Goal: Transaction & Acquisition: Book appointment/travel/reservation

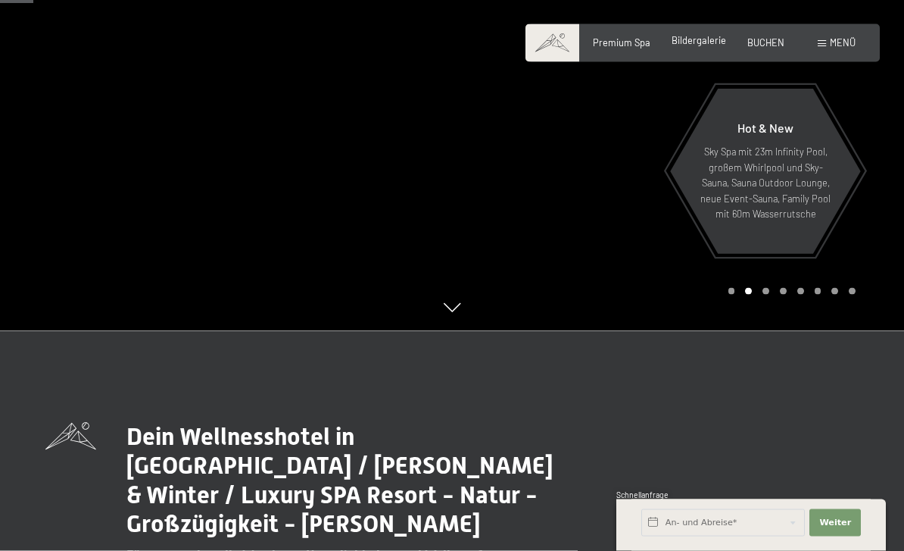
scroll to position [220, 0]
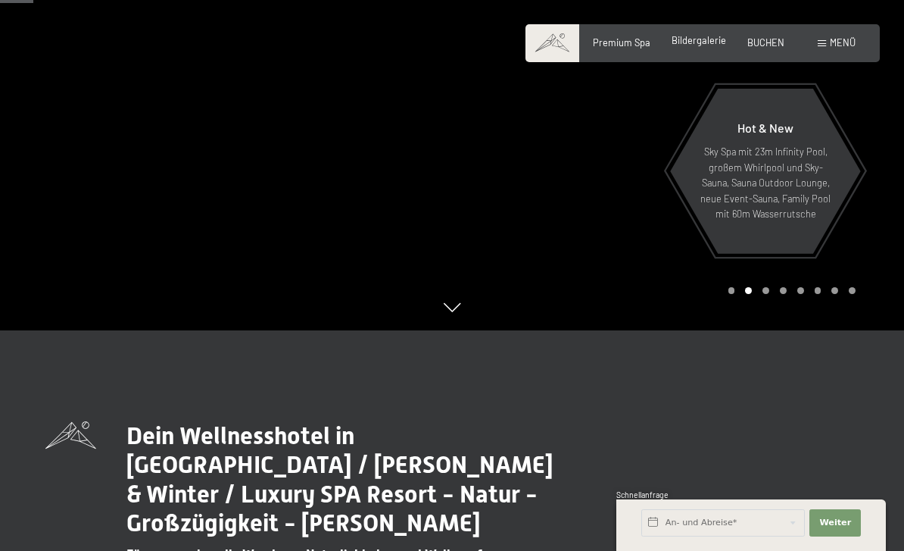
click at [685, 42] on span "Bildergalerie" at bounding box center [699, 40] width 55 height 12
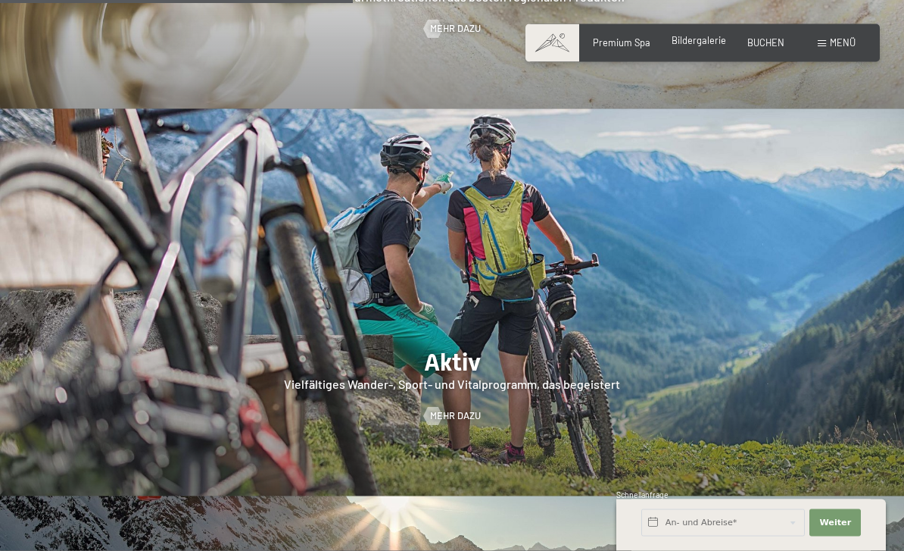
scroll to position [2330, 0]
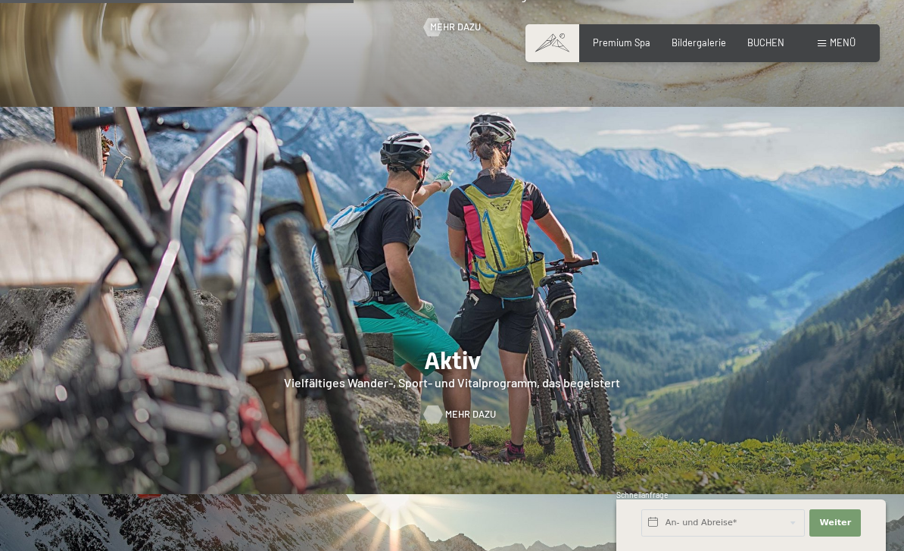
click at [454, 407] on span "Mehr dazu" at bounding box center [470, 414] width 51 height 14
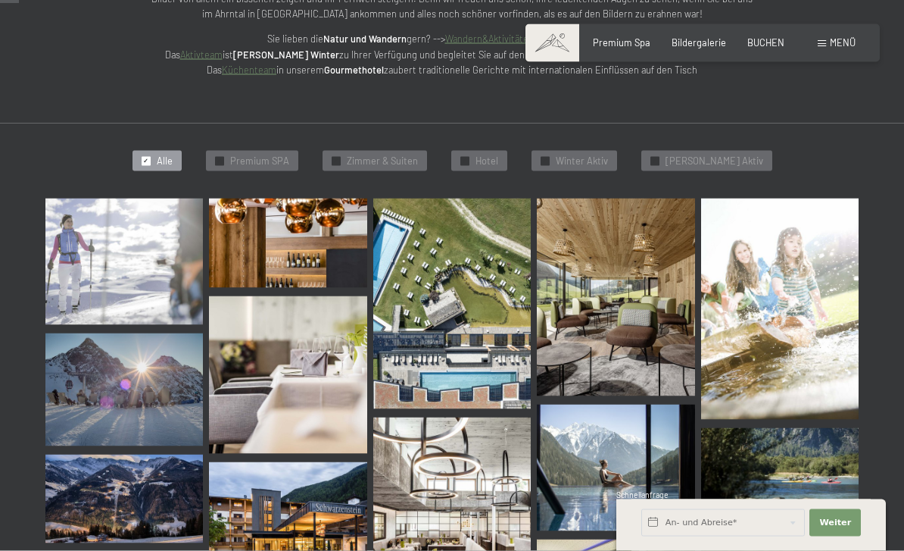
scroll to position [268, 0]
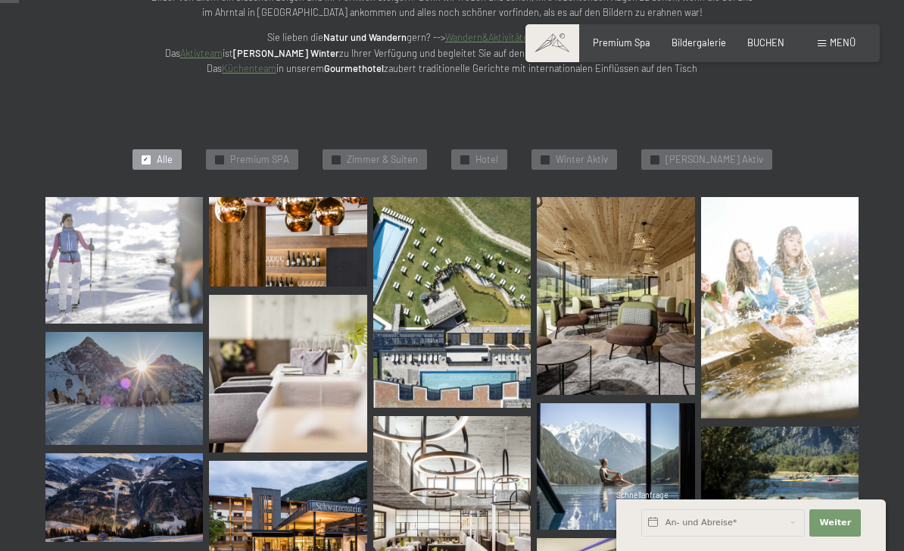
click at [321, 517] on img at bounding box center [288, 523] width 158 height 126
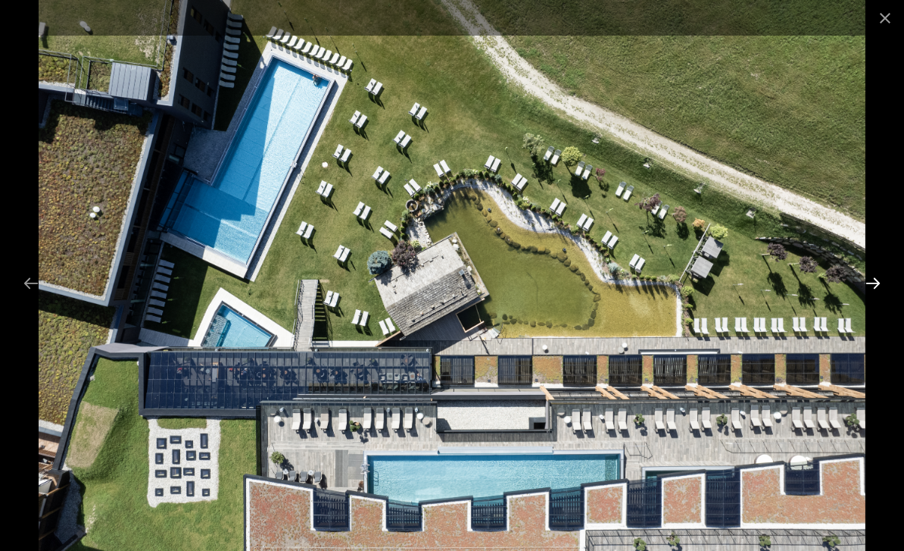
click at [872, 298] on button "Next slide" at bounding box center [873, 283] width 32 height 30
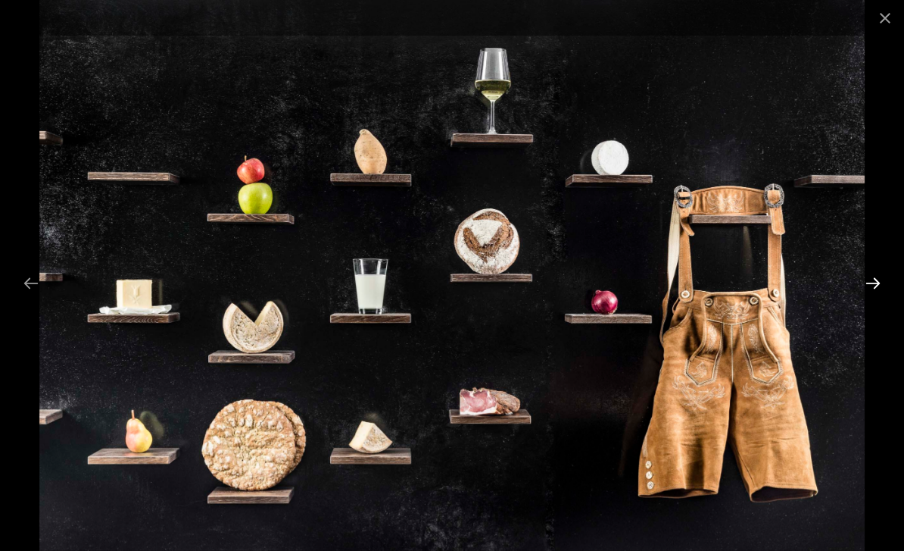
click at [874, 298] on button "Next slide" at bounding box center [873, 283] width 32 height 30
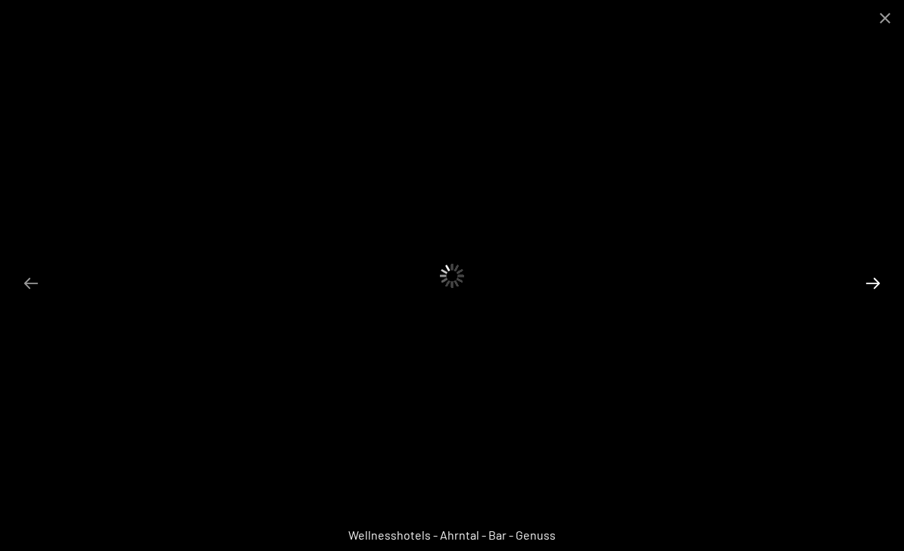
click at [874, 298] on button "Next slide" at bounding box center [873, 283] width 32 height 30
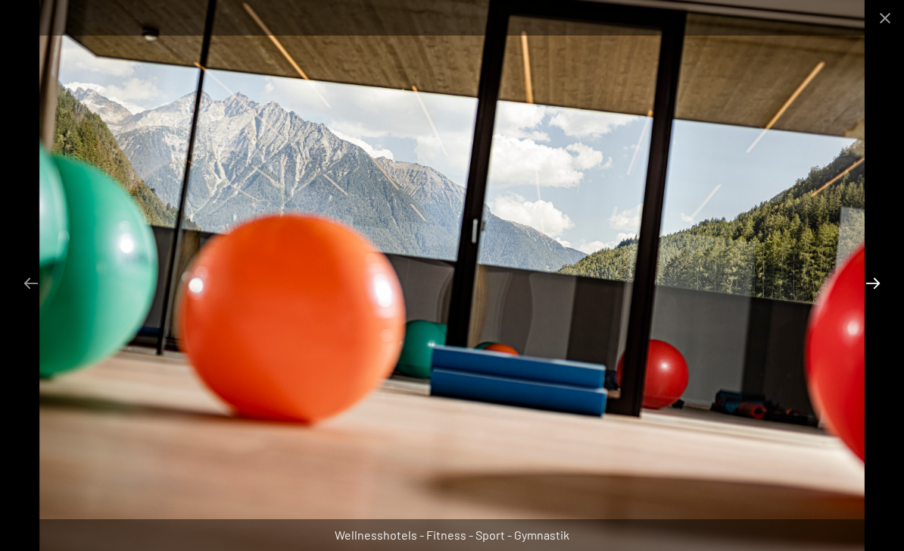
click at [870, 298] on button "Next slide" at bounding box center [873, 283] width 32 height 30
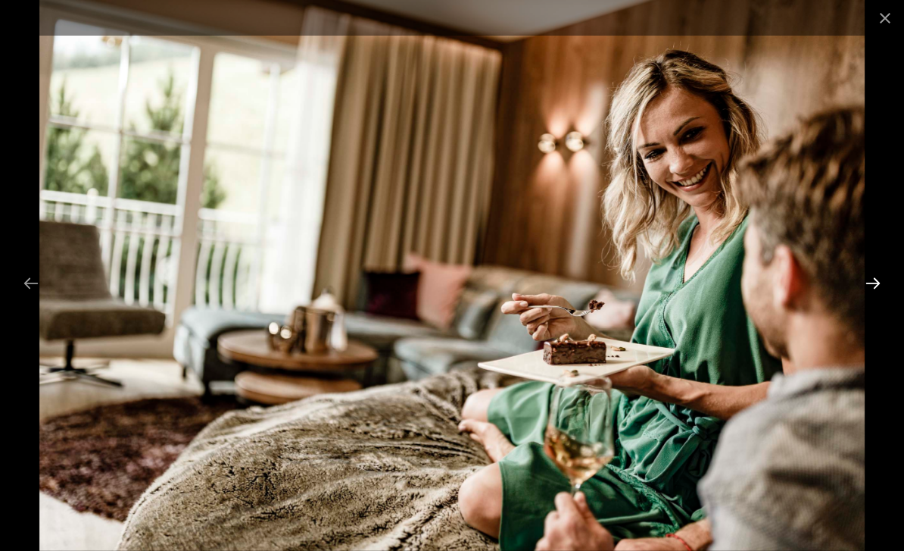
click at [869, 298] on button "Next slide" at bounding box center [873, 283] width 32 height 30
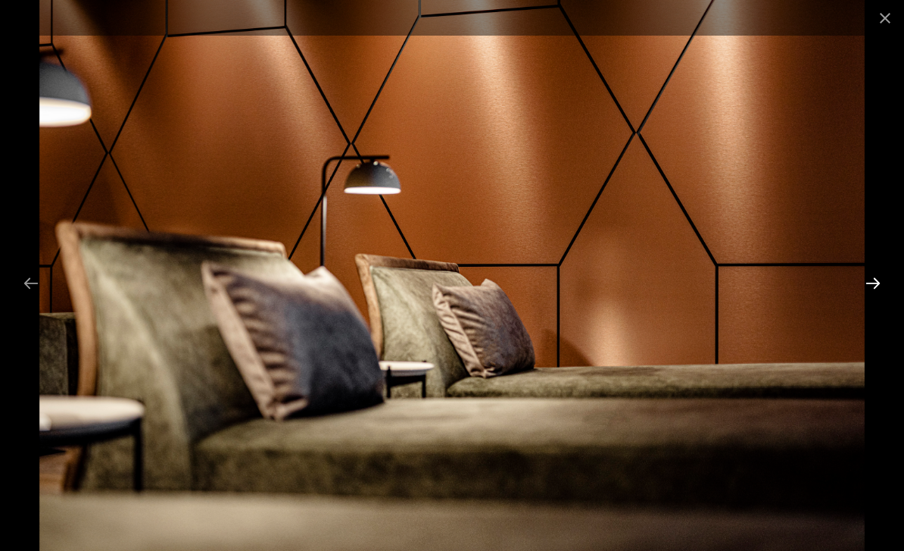
click at [871, 298] on button "Next slide" at bounding box center [873, 283] width 32 height 30
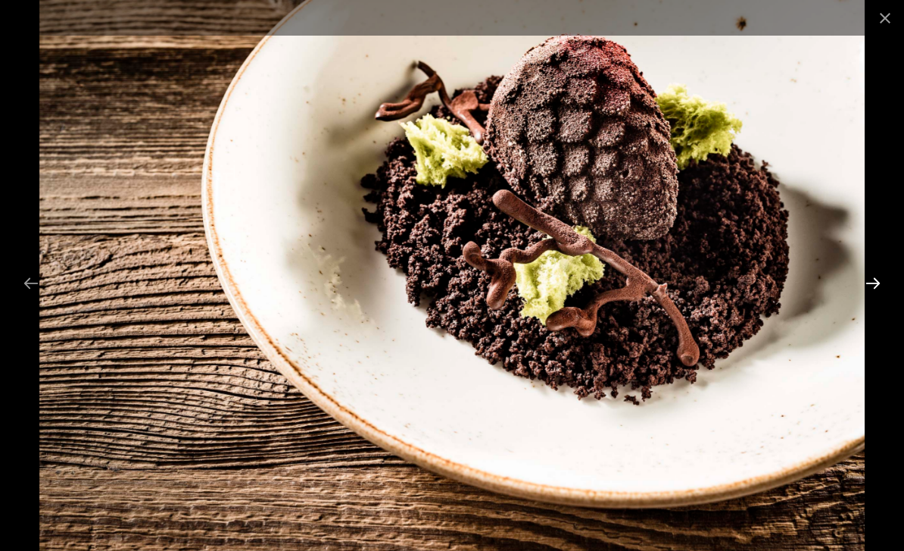
click at [874, 298] on button "Next slide" at bounding box center [873, 283] width 32 height 30
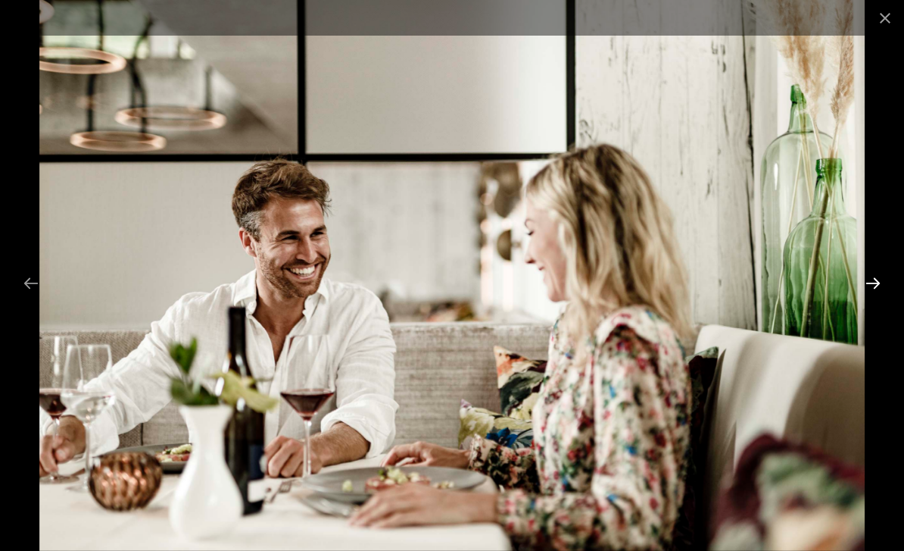
click at [870, 298] on button "Next slide" at bounding box center [873, 283] width 32 height 30
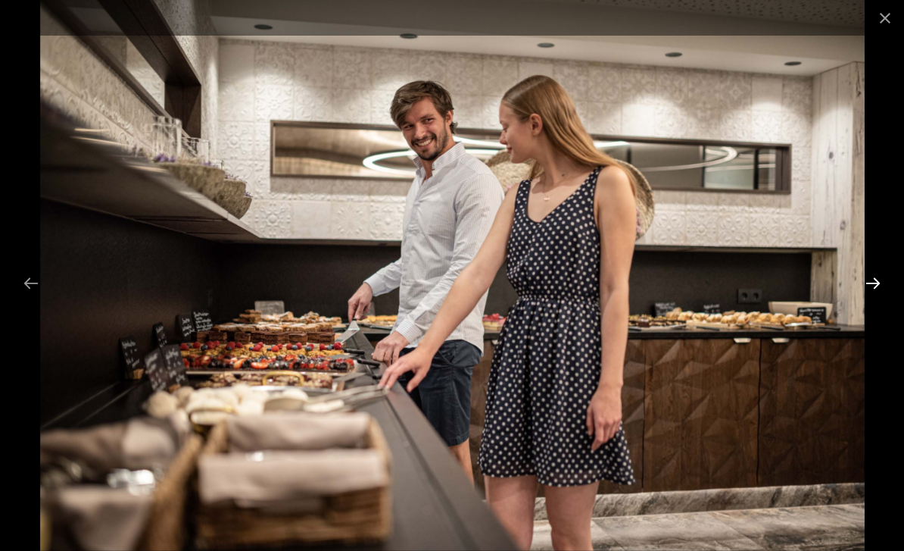
click at [865, 298] on button "Next slide" at bounding box center [873, 283] width 32 height 30
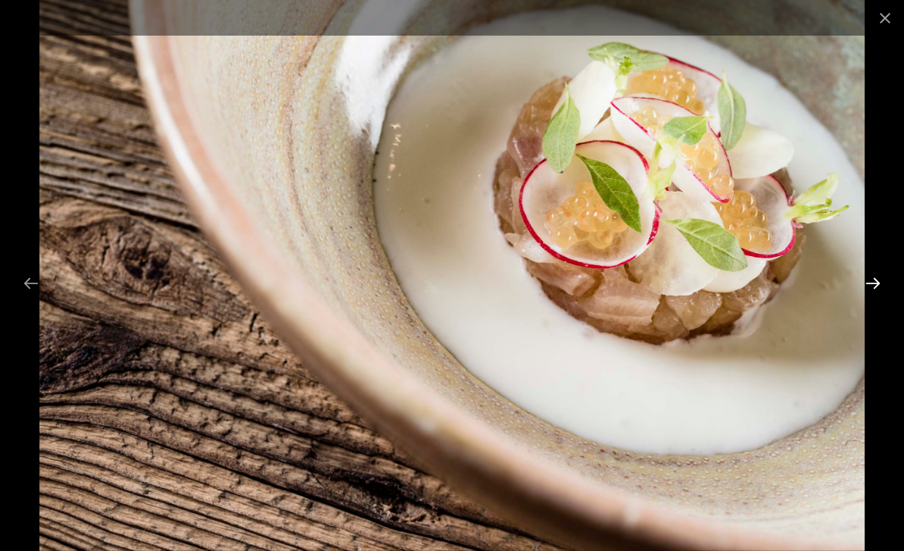
click at [878, 298] on button "Next slide" at bounding box center [873, 283] width 32 height 30
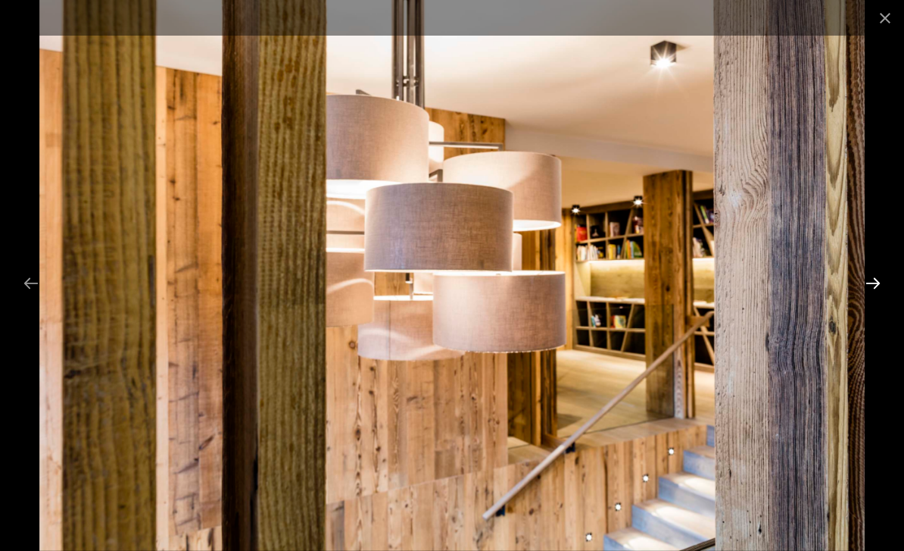
click at [876, 298] on button "Next slide" at bounding box center [873, 283] width 32 height 30
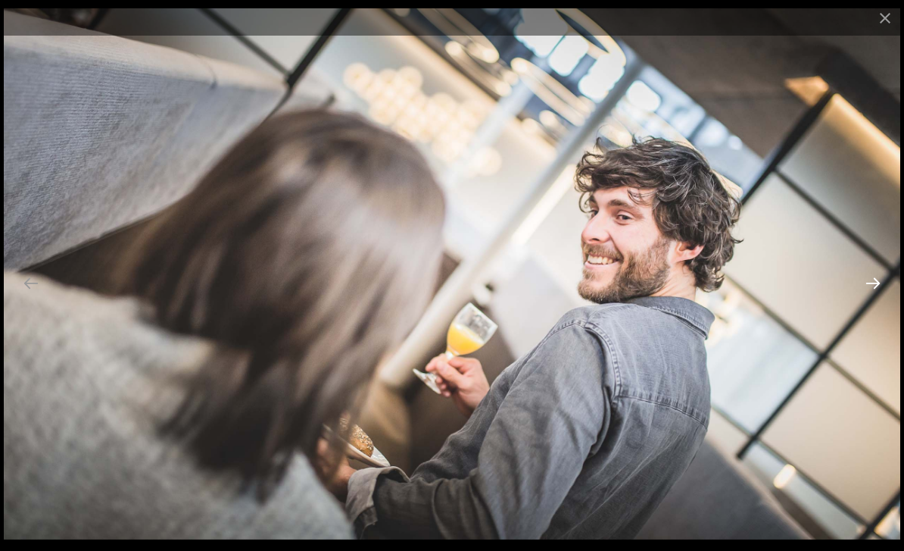
click at [875, 298] on button "Next slide" at bounding box center [873, 283] width 32 height 30
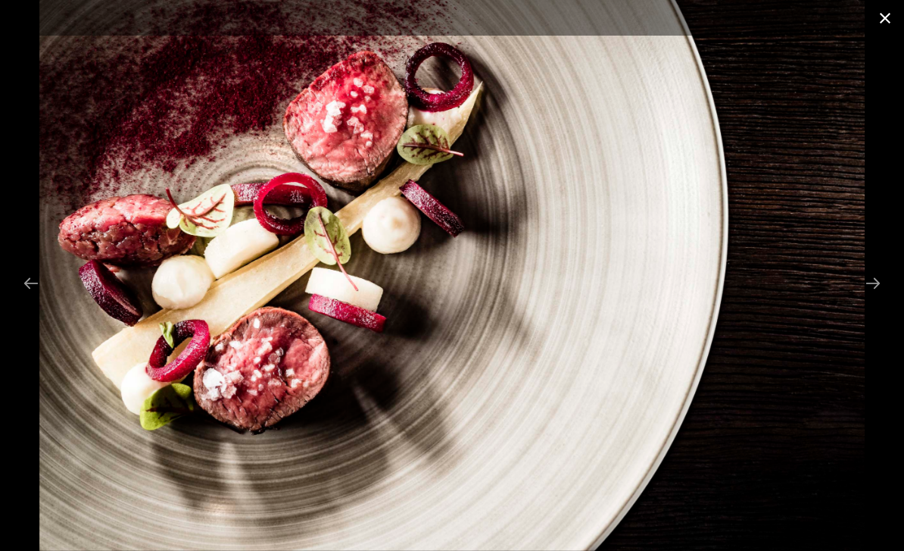
click at [889, 20] on button "Close gallery" at bounding box center [885, 18] width 38 height 36
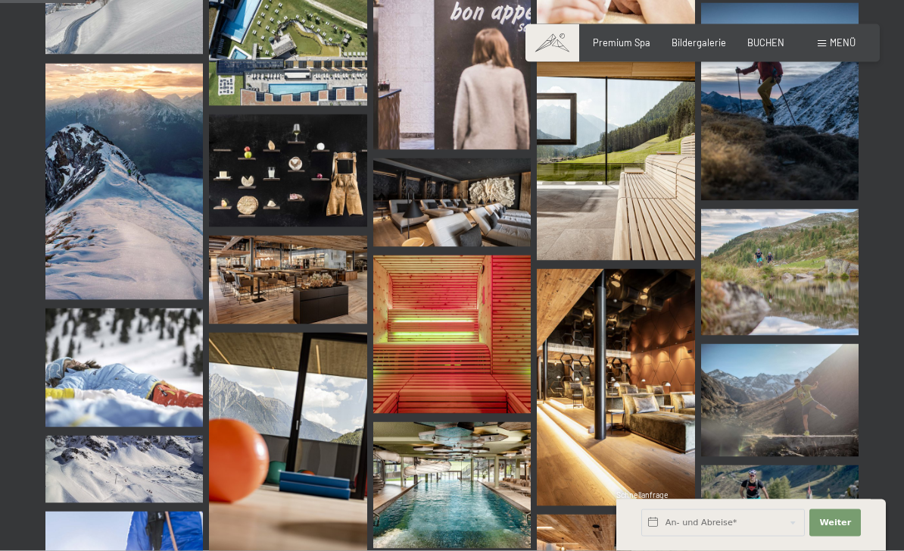
scroll to position [1206, 0]
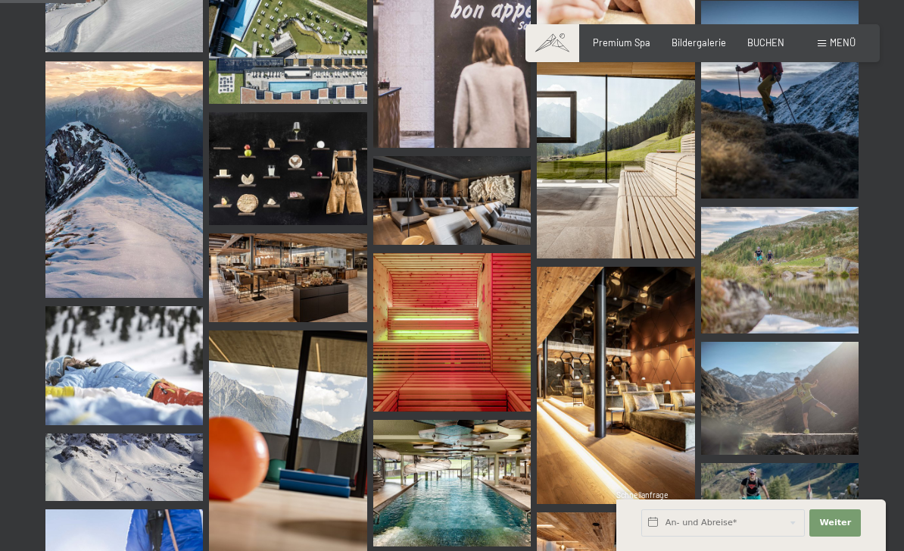
click at [270, 270] on img at bounding box center [288, 277] width 158 height 89
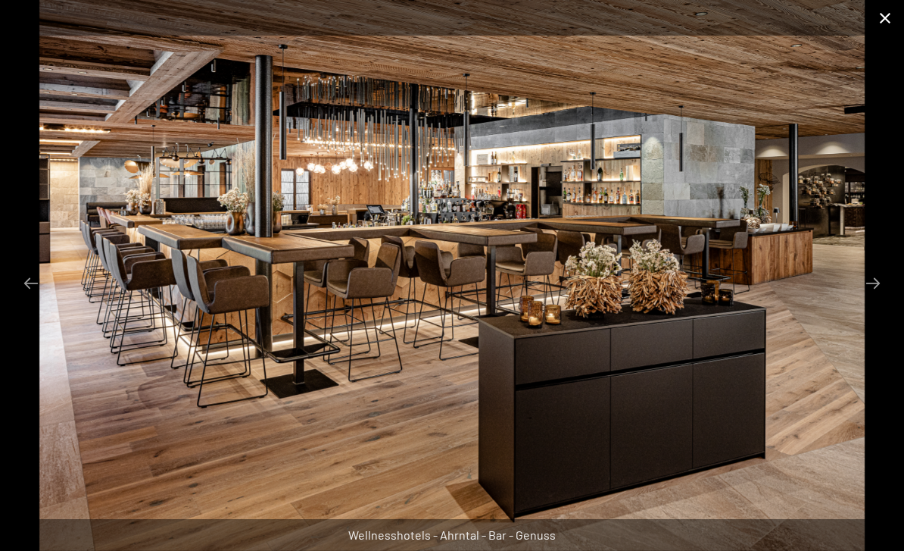
click at [887, 22] on button "Close gallery" at bounding box center [885, 18] width 38 height 36
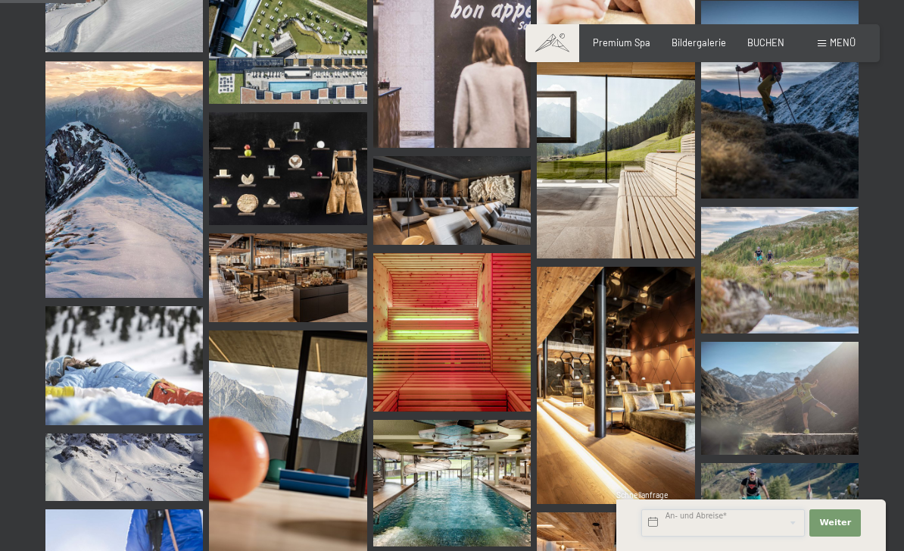
click at [650, 536] on input "text" at bounding box center [723, 522] width 164 height 27
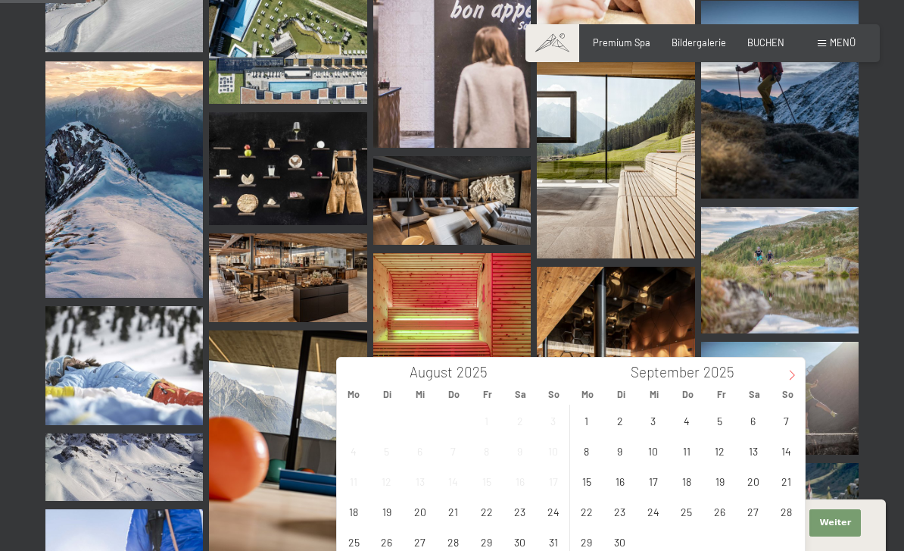
click at [798, 373] on span at bounding box center [792, 370] width 26 height 26
click at [789, 378] on icon at bounding box center [792, 375] width 11 height 11
click at [788, 373] on icon at bounding box center [792, 375] width 11 height 11
click at [788, 374] on icon at bounding box center [792, 375] width 11 height 11
type input "2026"
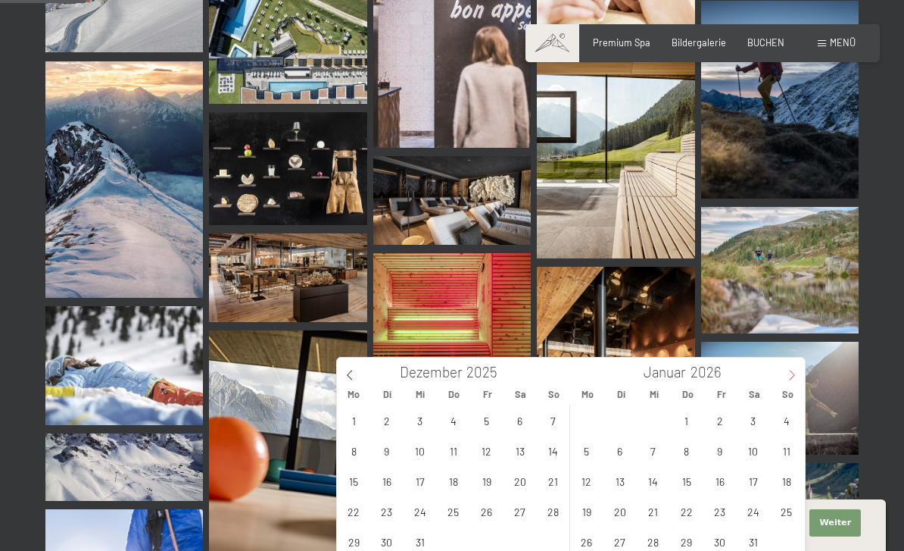
click at [789, 377] on icon at bounding box center [792, 375] width 11 height 11
type input "2026"
click at [751, 477] on span "14" at bounding box center [753, 481] width 30 height 30
click at [751, 511] on span "21" at bounding box center [753, 511] width 30 height 30
type input "Sa. 14.02.2026 - Sa. 21.02.2026"
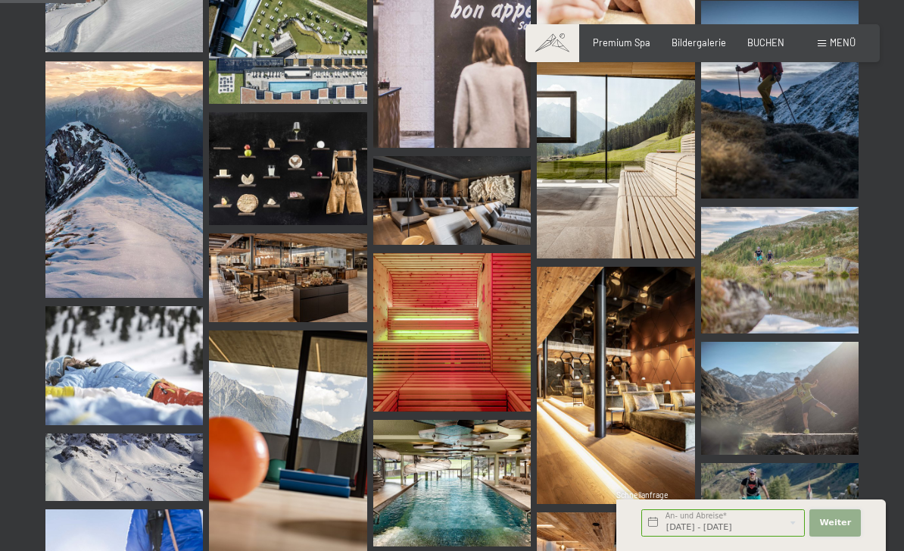
click at [833, 529] on span "Weiter" at bounding box center [835, 523] width 32 height 12
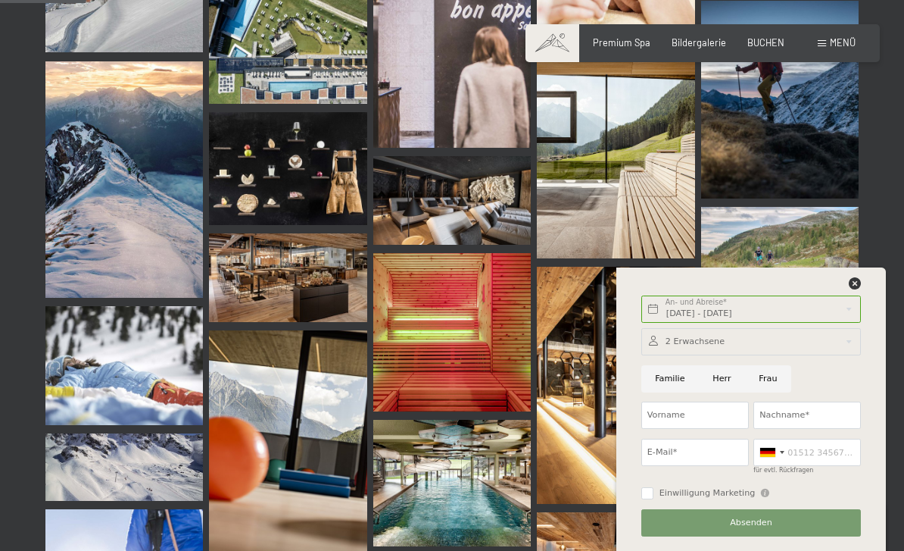
click at [848, 315] on img at bounding box center [780, 270] width 158 height 126
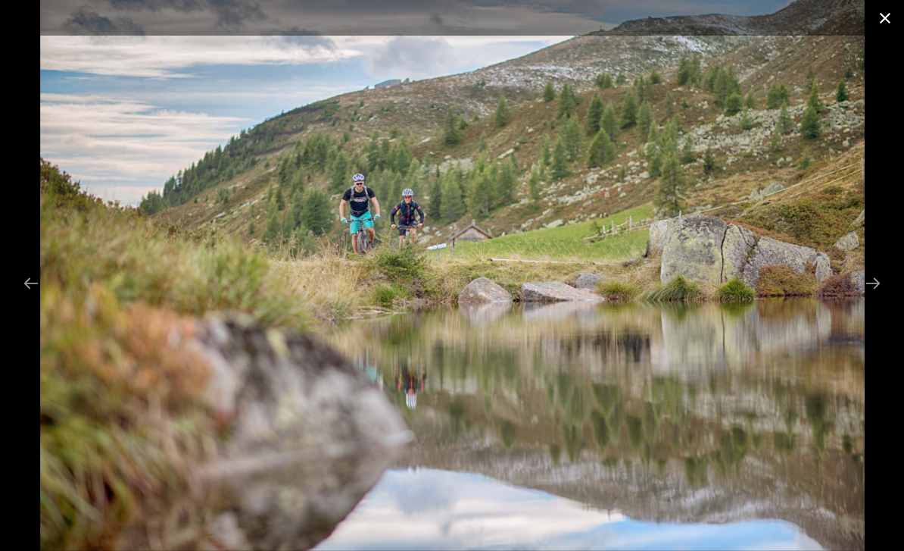
click at [886, 23] on button "Close gallery" at bounding box center [885, 18] width 38 height 36
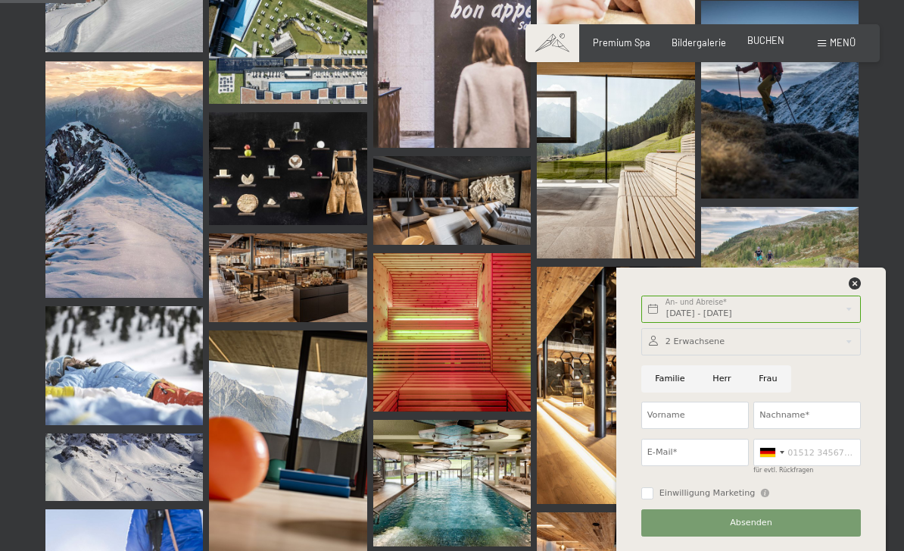
click at [766, 39] on span "BUCHEN" at bounding box center [766, 40] width 37 height 12
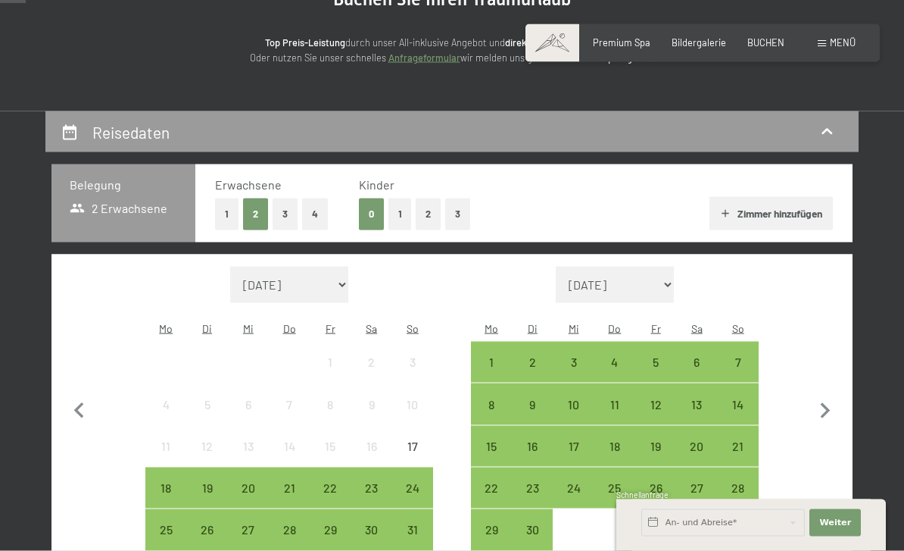
scroll to position [179, 0]
click at [423, 208] on button "2" at bounding box center [428, 213] width 25 height 31
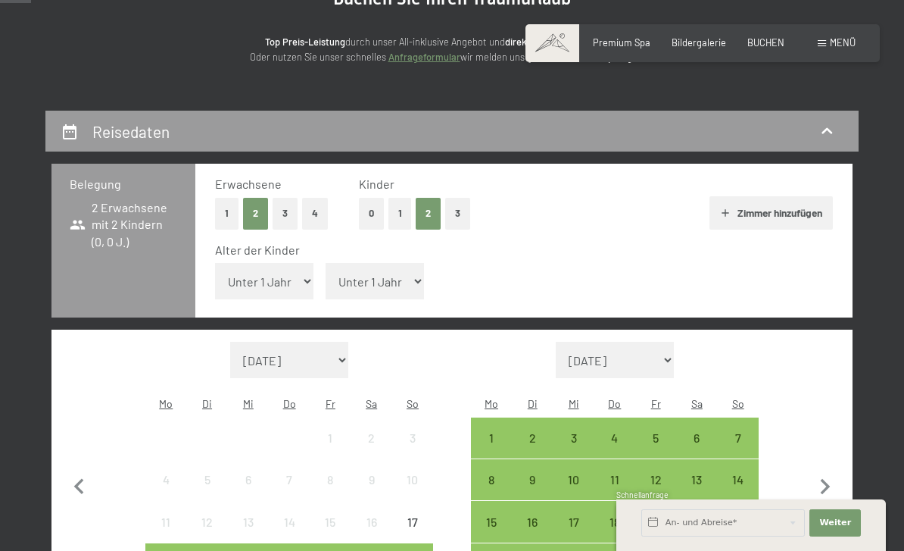
click at [293, 266] on select "Unter 1 Jahr 1 Jahr 2 Jahre 3 Jahre 4 Jahre 5 Jahre 6 Jahre 7 Jahre 8 Jahre 9 J…" at bounding box center [264, 281] width 98 height 36
select select "13"
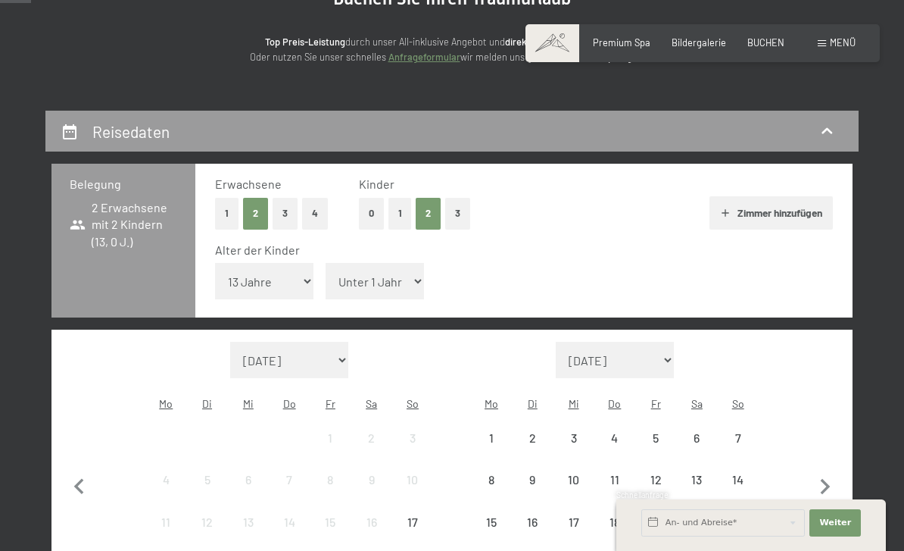
click at [393, 264] on select "Unter 1 Jahr 1 Jahr 2 Jahre 3 Jahre 4 Jahre 5 Jahre 6 Jahre 7 Jahre 8 Jahre 9 J…" at bounding box center [375, 281] width 98 height 36
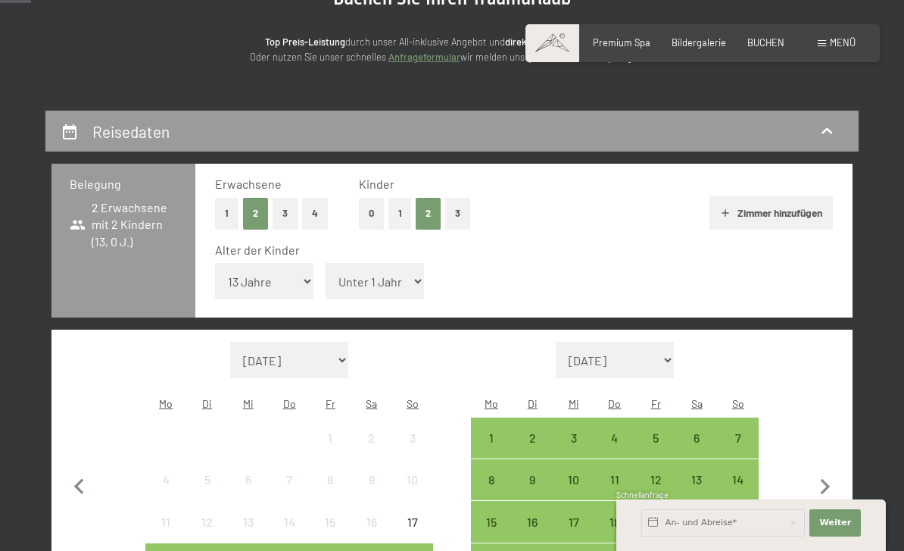
select select "9"
click at [822, 471] on icon "button" at bounding box center [826, 487] width 32 height 32
select select "2025-09-01"
select select "2025-10-01"
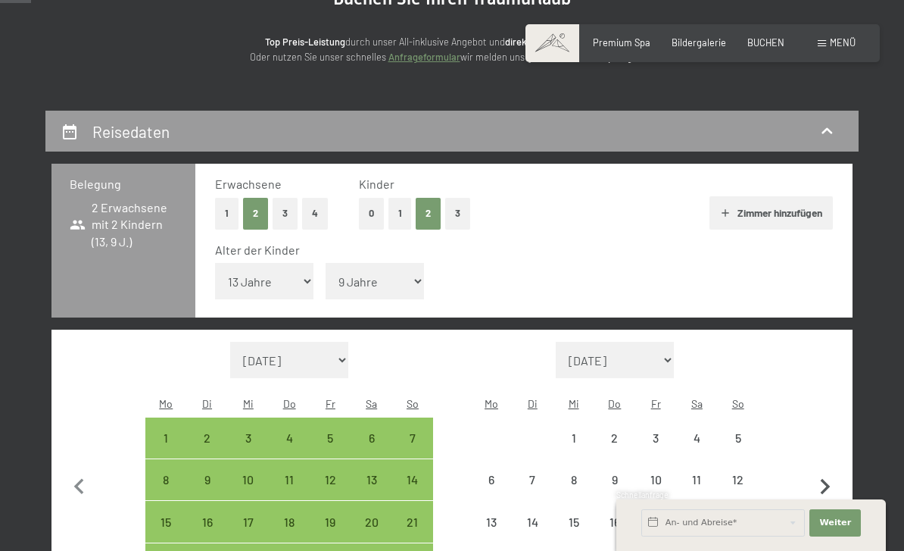
click at [824, 479] on icon "button" at bounding box center [826, 487] width 10 height 16
select select "2025-10-01"
select select "2025-11-01"
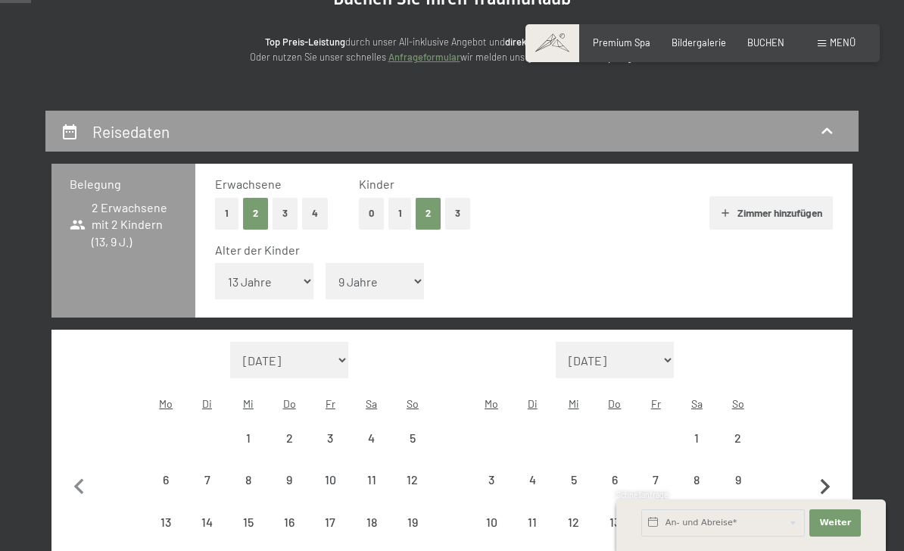
select select "2025-10-01"
select select "2025-11-01"
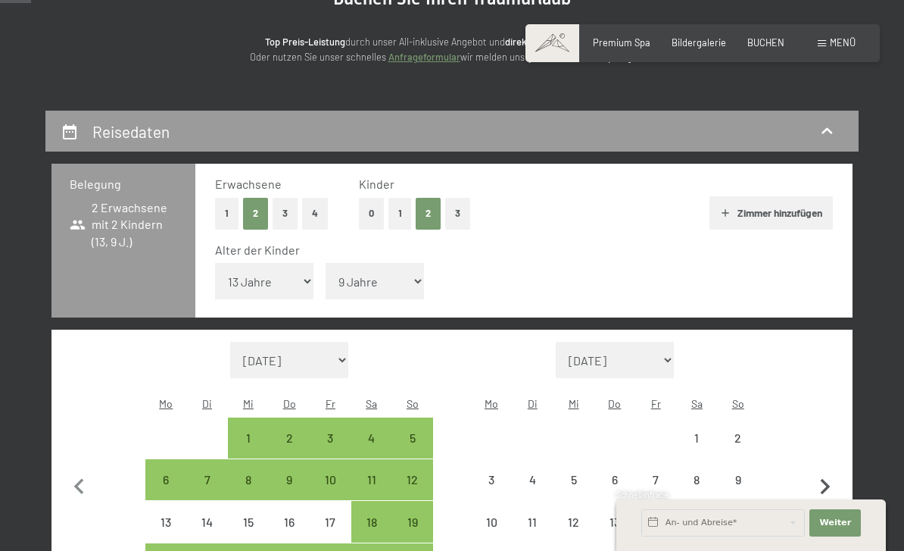
click at [825, 479] on icon "button" at bounding box center [826, 487] width 10 height 16
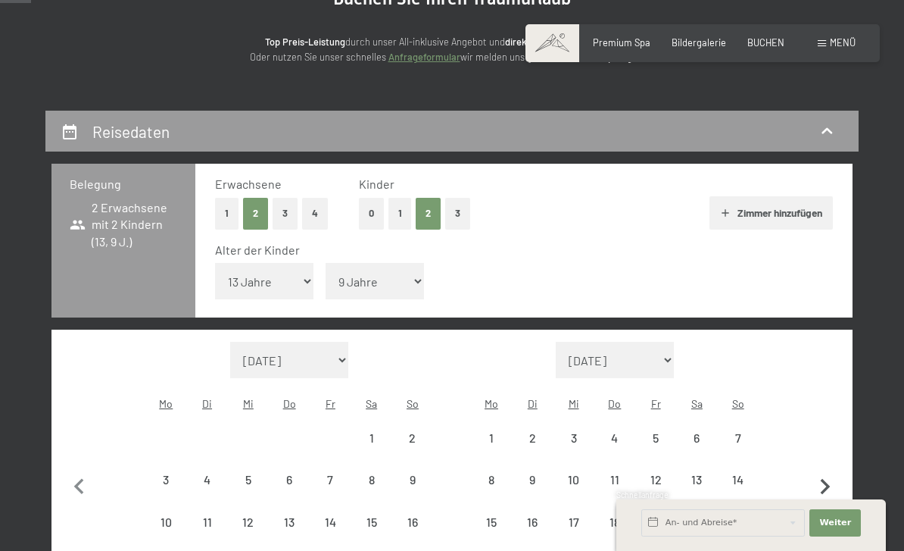
select select "2025-11-01"
select select "2025-12-01"
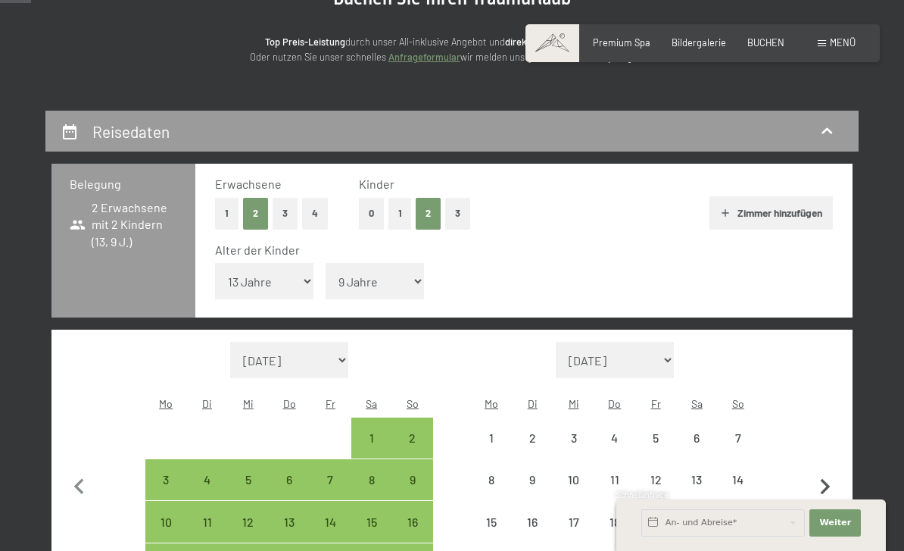
click at [827, 479] on icon "button" at bounding box center [826, 487] width 10 height 16
select select "2025-12-01"
select select "2026-01-01"
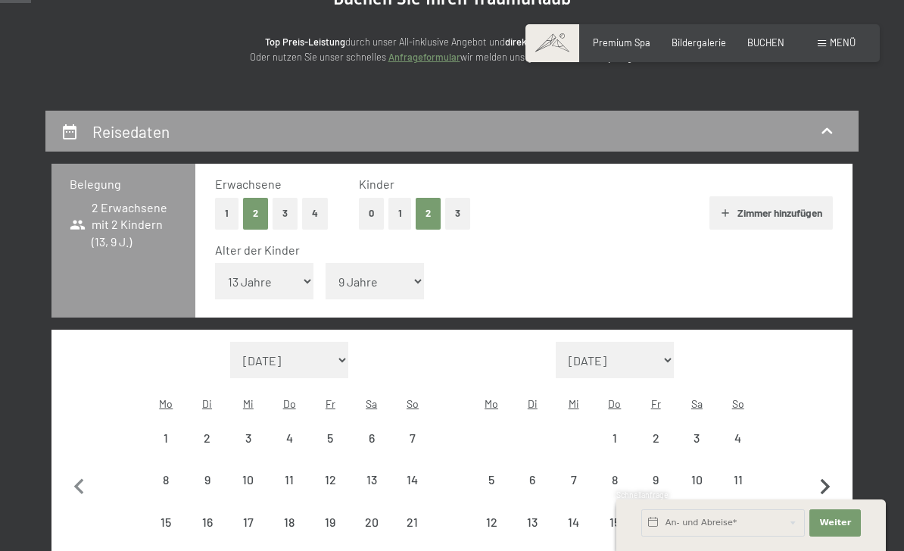
select select "2025-12-01"
select select "2026-01-01"
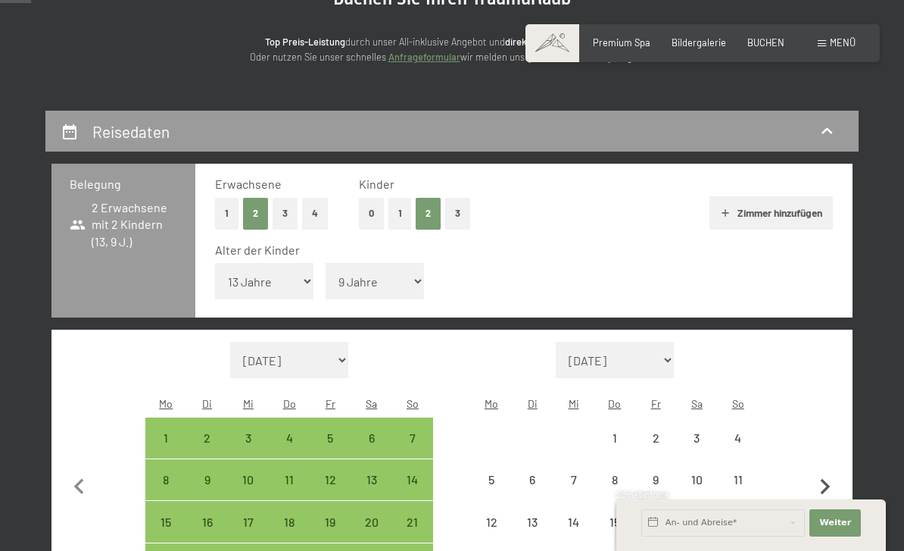
select select "2025-12-01"
select select "2026-01-01"
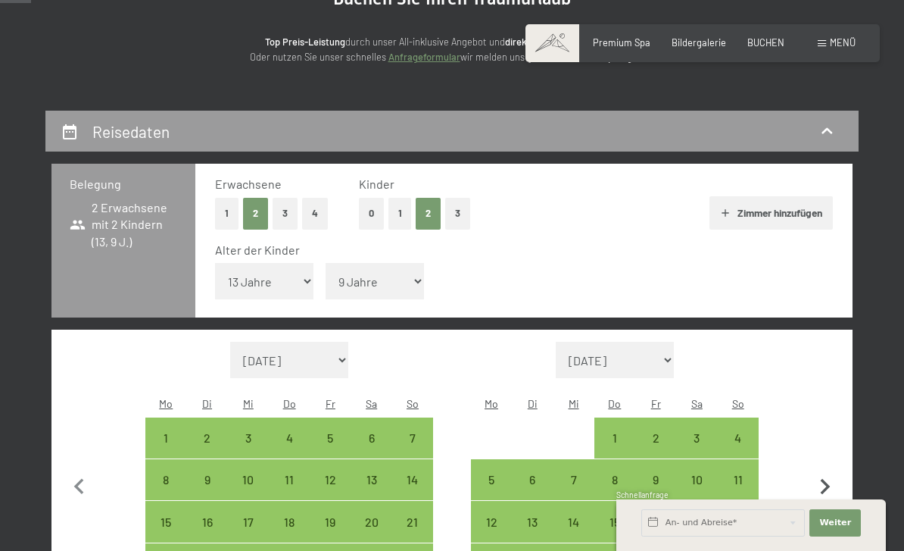
click at [823, 479] on icon "button" at bounding box center [826, 487] width 10 height 16
select select "2026-01-01"
select select "2026-02-01"
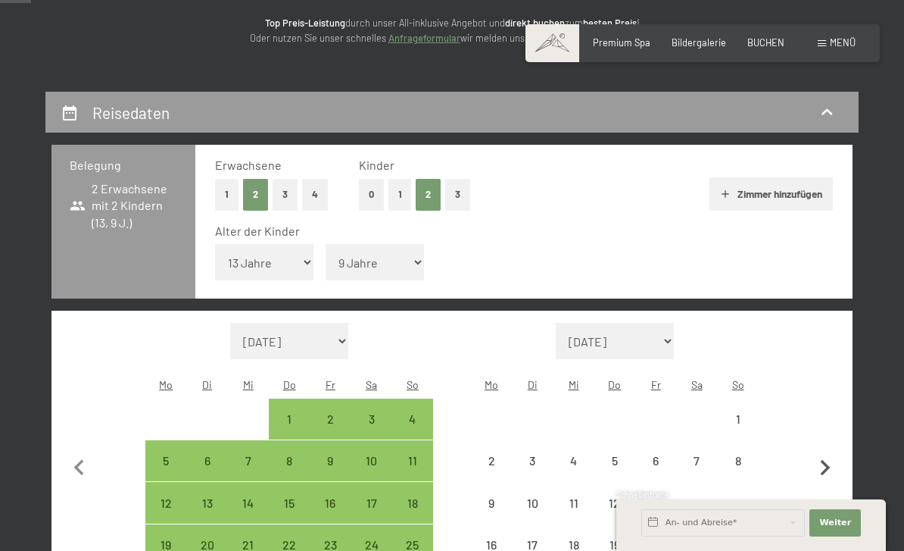
select select "2026-01-01"
select select "2026-02-01"
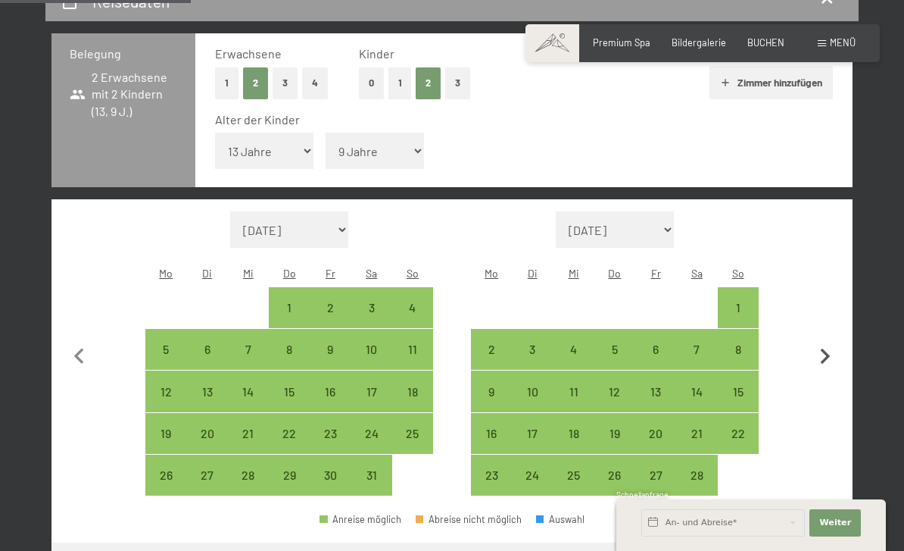
scroll to position [308, 0]
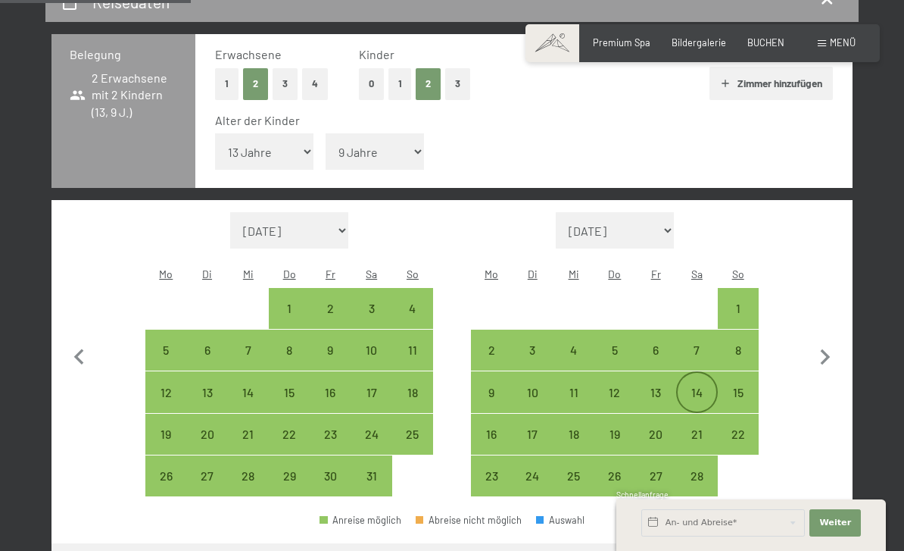
click at [698, 386] on div "14" at bounding box center [697, 405] width 38 height 38
select select "2026-01-01"
select select "2026-02-01"
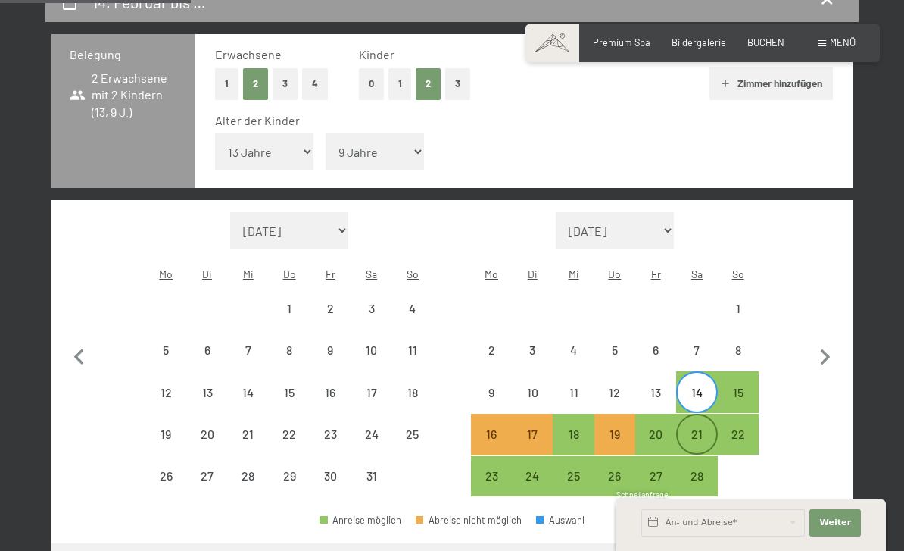
click at [685, 428] on div "21" at bounding box center [697, 447] width 38 height 38
select select "2026-01-01"
select select "2026-02-01"
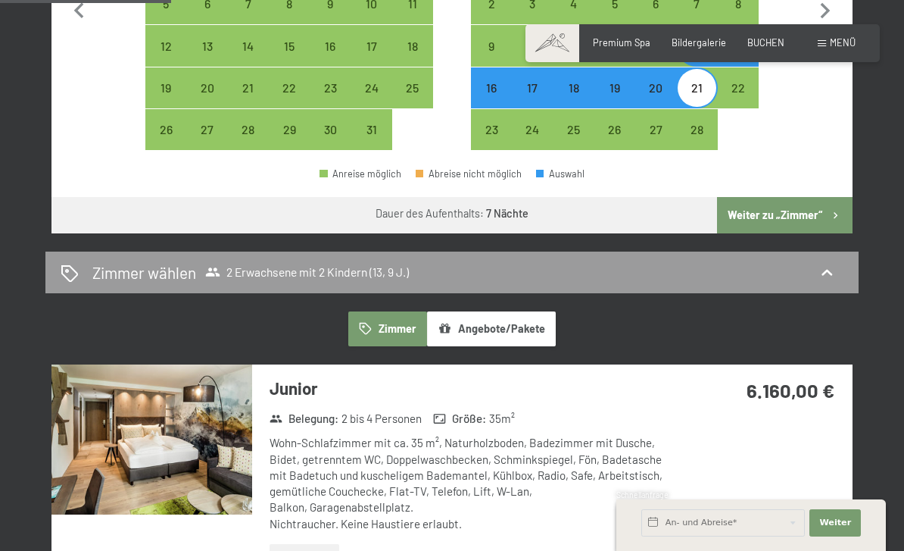
scroll to position [654, 0]
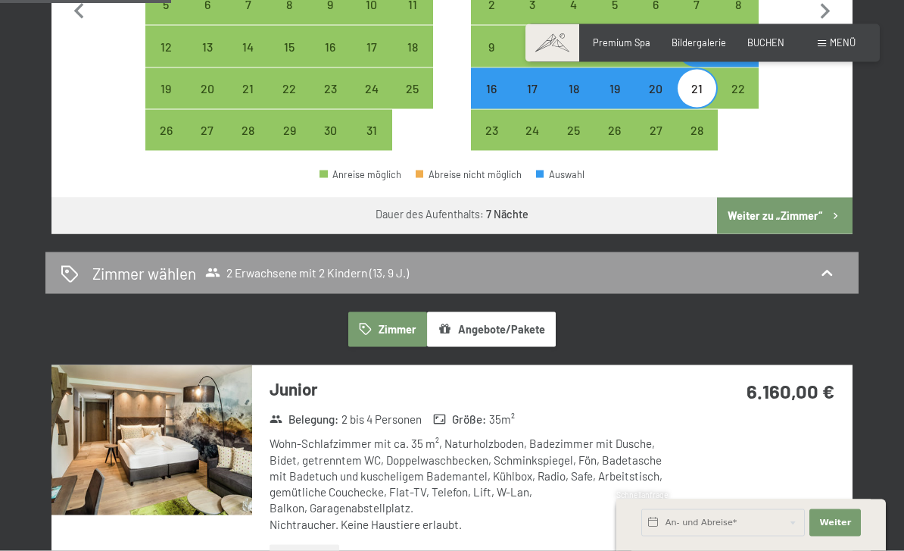
click at [800, 198] on button "Weiter zu „Zimmer“" at bounding box center [785, 216] width 136 height 36
select select "2026-01-01"
select select "2026-02-01"
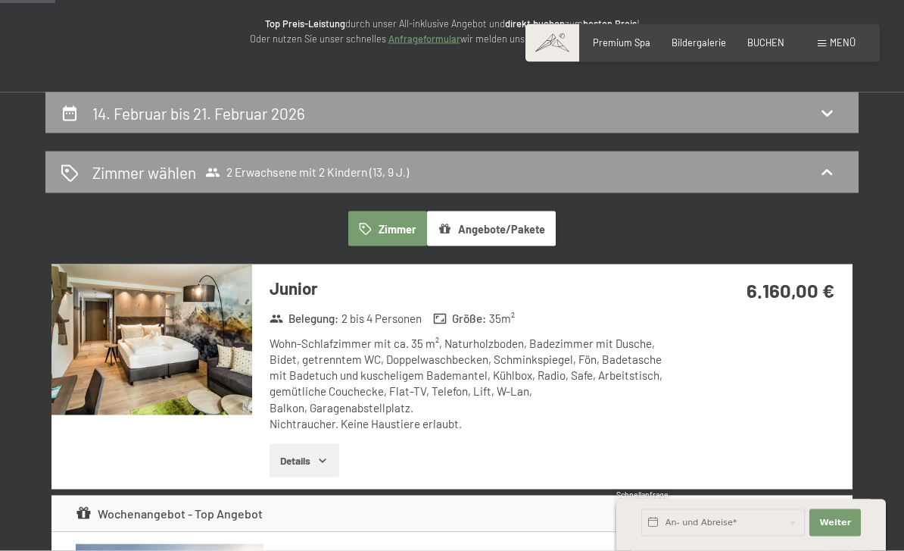
scroll to position [183, 0]
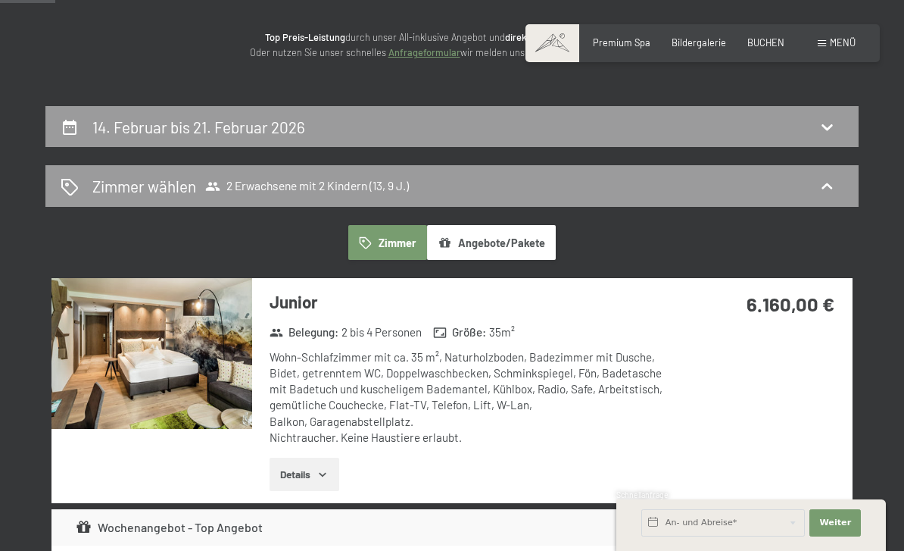
click at [323, 468] on icon "button" at bounding box center [323, 474] width 12 height 12
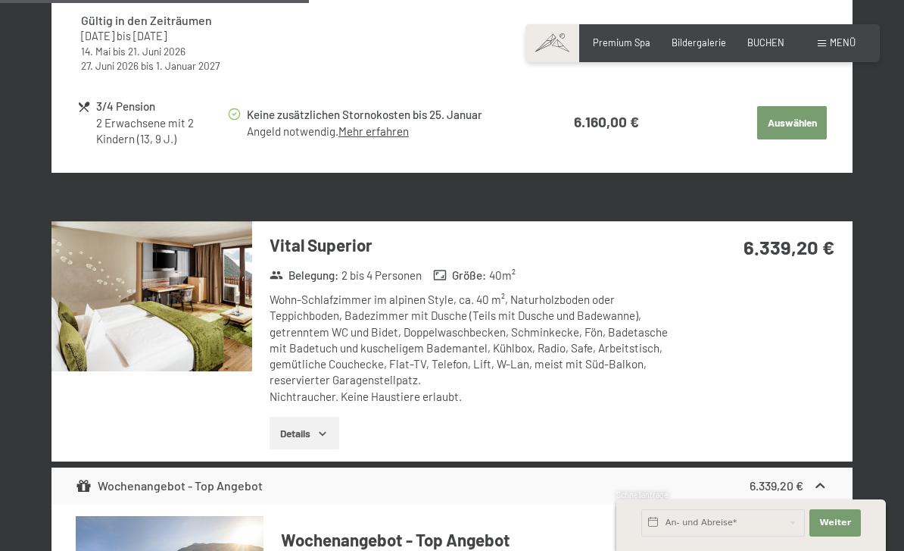
scroll to position [1063, 0]
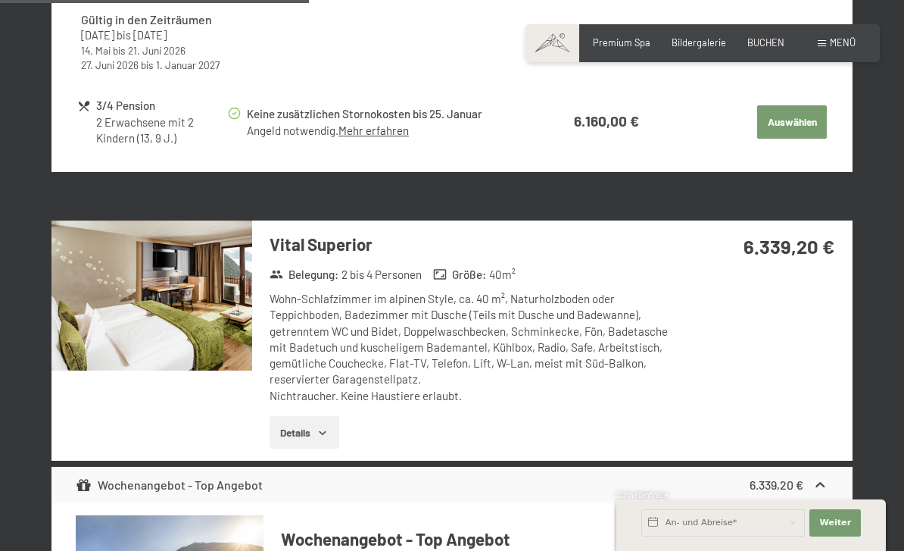
click at [468, 267] on strong "Größe :" at bounding box center [459, 275] width 53 height 16
click at [458, 267] on strong "Größe :" at bounding box center [459, 275] width 53 height 16
click at [321, 426] on icon "button" at bounding box center [323, 432] width 12 height 12
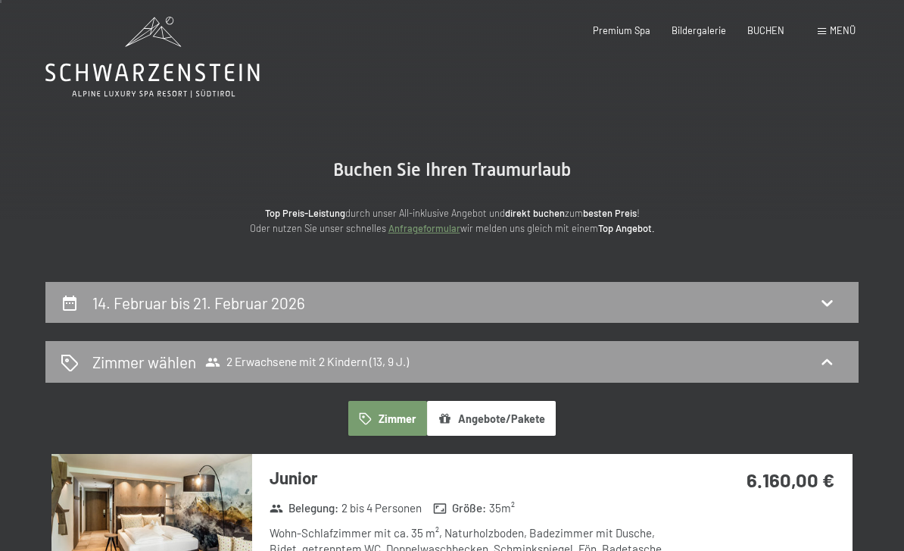
scroll to position [0, 0]
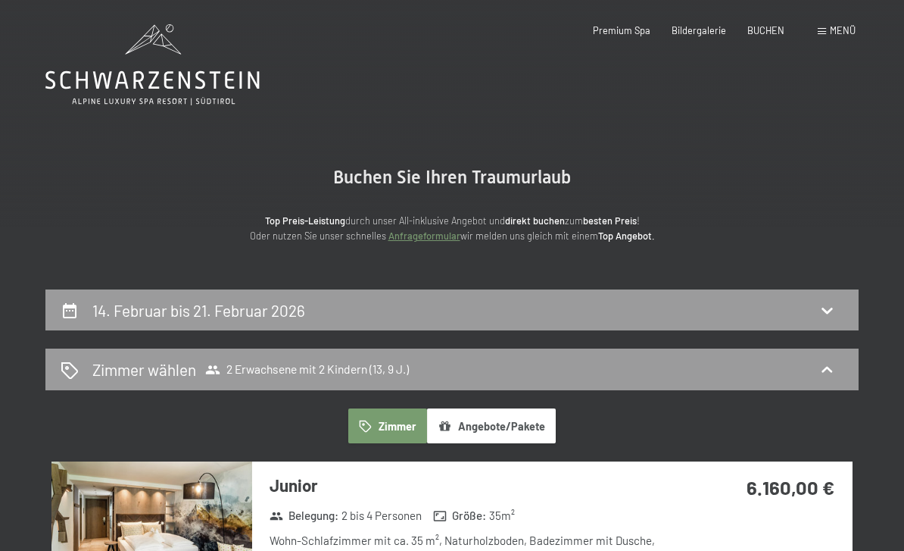
click at [828, 28] on div "Menü" at bounding box center [837, 31] width 38 height 14
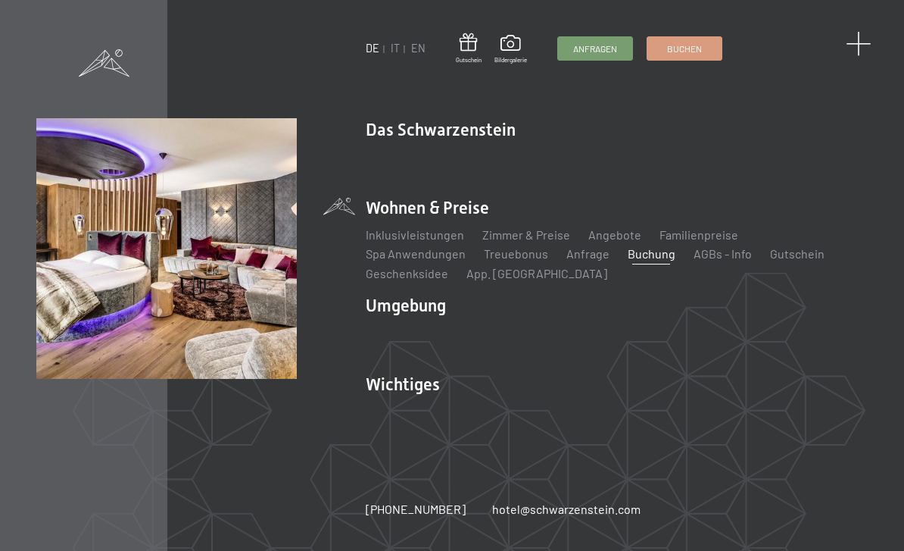
click at [862, 49] on span at bounding box center [858, 44] width 25 height 25
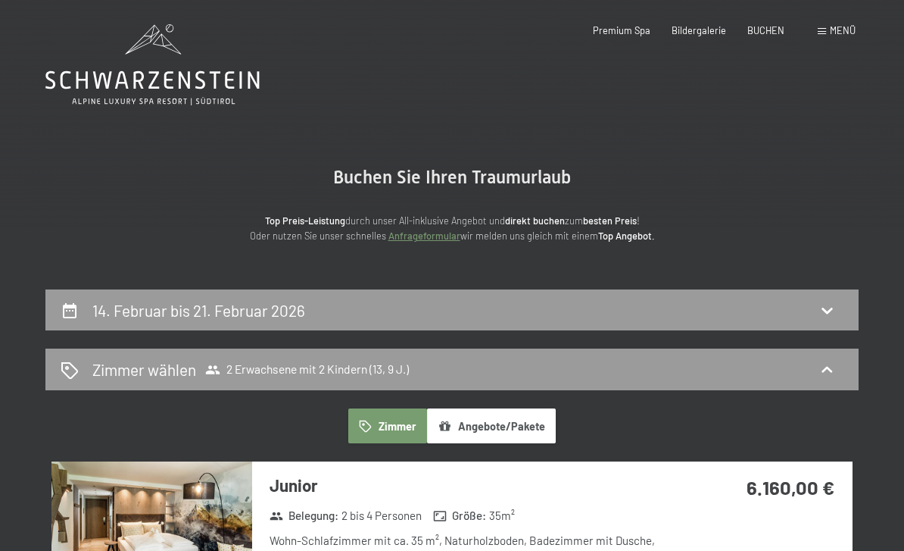
click at [815, 33] on div "Buchen Anfragen Premium Spa Bildergalerie BUCHEN Menü DE IT EN Gutschein Bilder…" at bounding box center [703, 31] width 306 height 14
click at [837, 25] on span "Menü" at bounding box center [843, 30] width 26 height 12
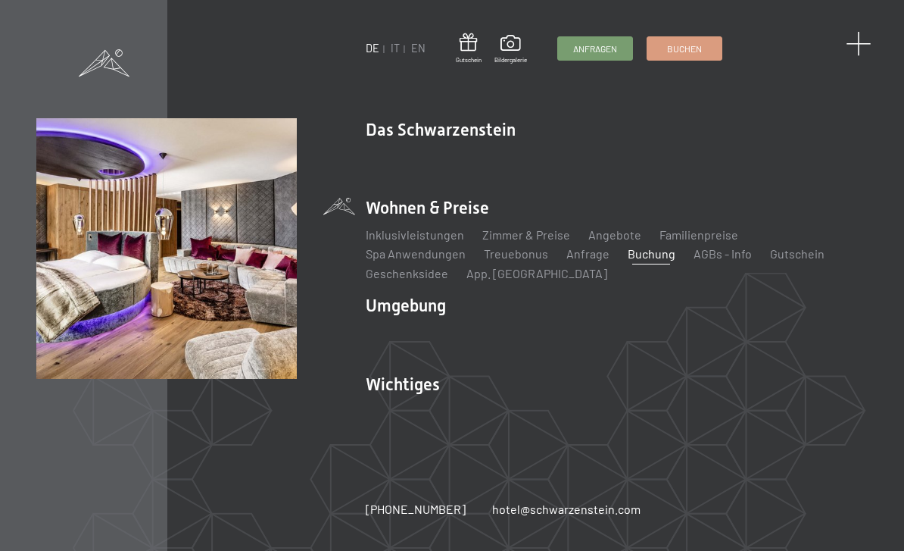
click at [861, 52] on span at bounding box center [858, 44] width 25 height 25
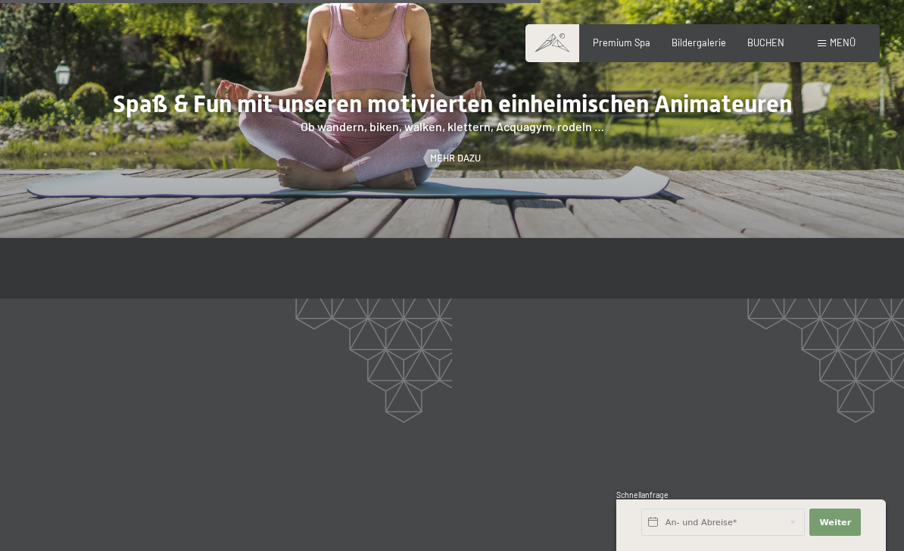
scroll to position [1963, 0]
